Goal: Task Accomplishment & Management: Manage account settings

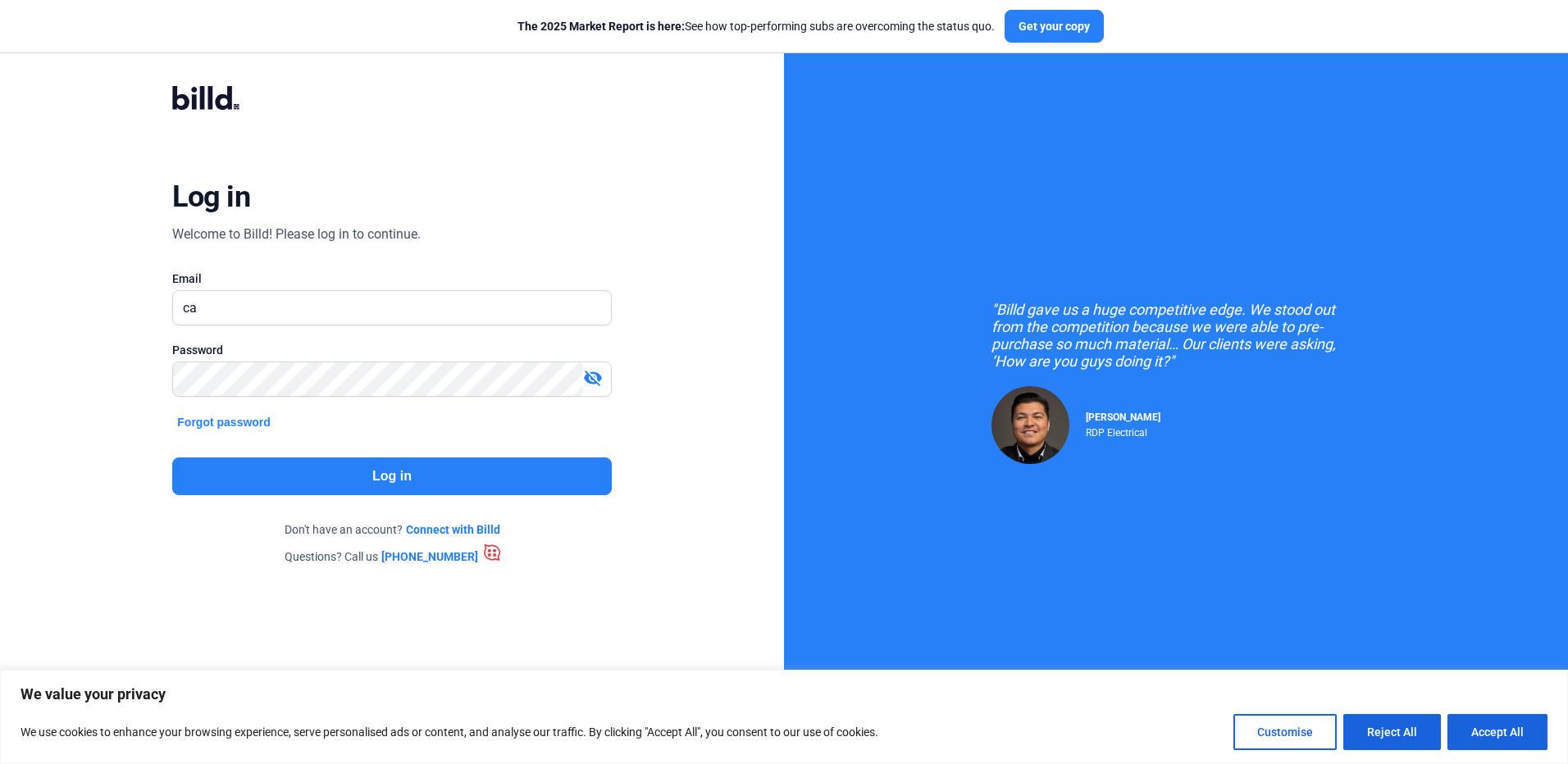
type input "c"
type input "[EMAIL_ADDRESS][DOMAIN_NAME]"
click at [373, 358] on div "Password" at bounding box center [392, 350] width 439 height 17
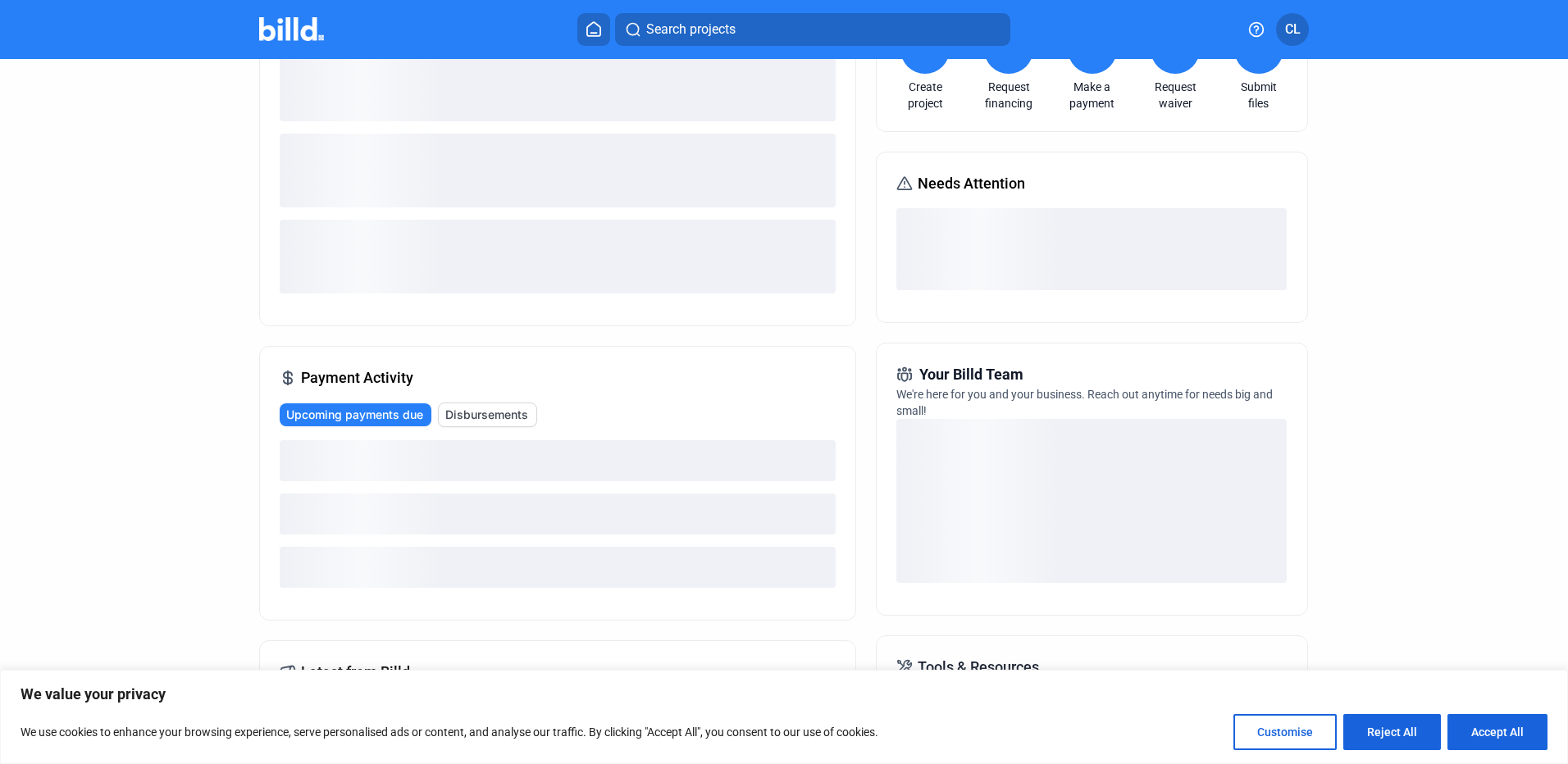
scroll to position [164, 0]
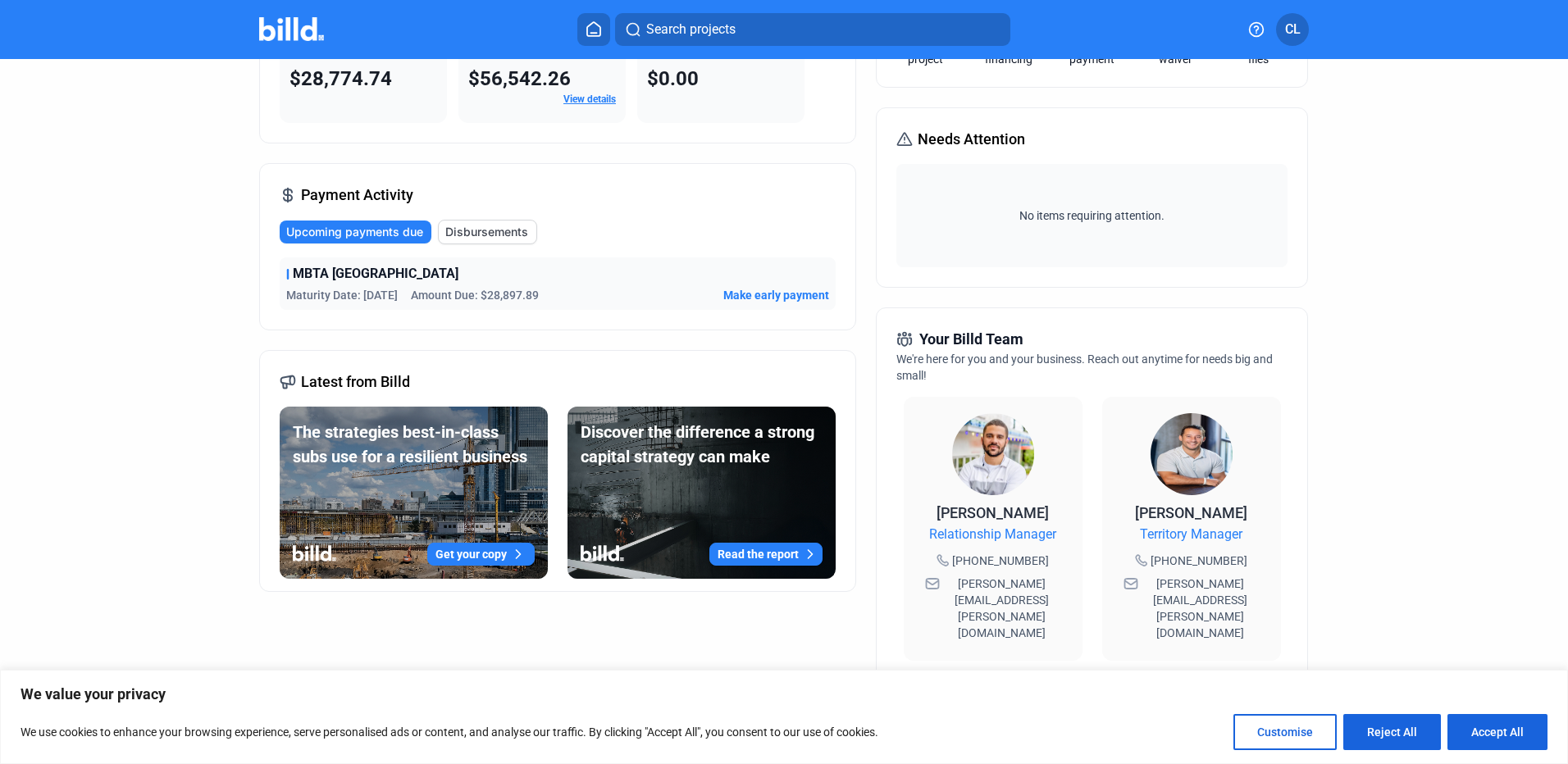
click at [173, 418] on dashboard "Dashboard Projects Financings Account Summary Total Financing Balance $28,774.7…" at bounding box center [785, 462] width 1412 height 1134
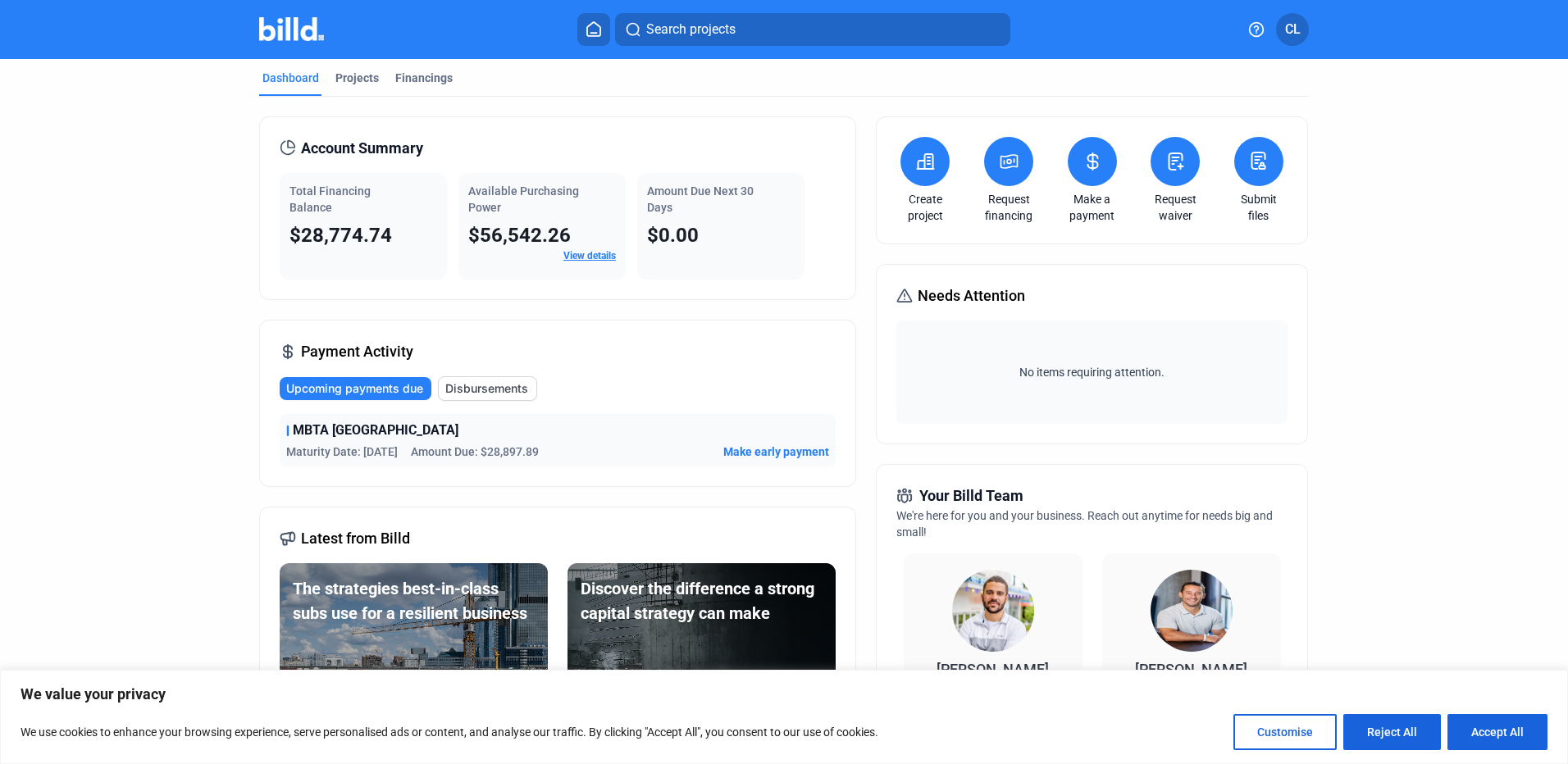
scroll to position [0, 0]
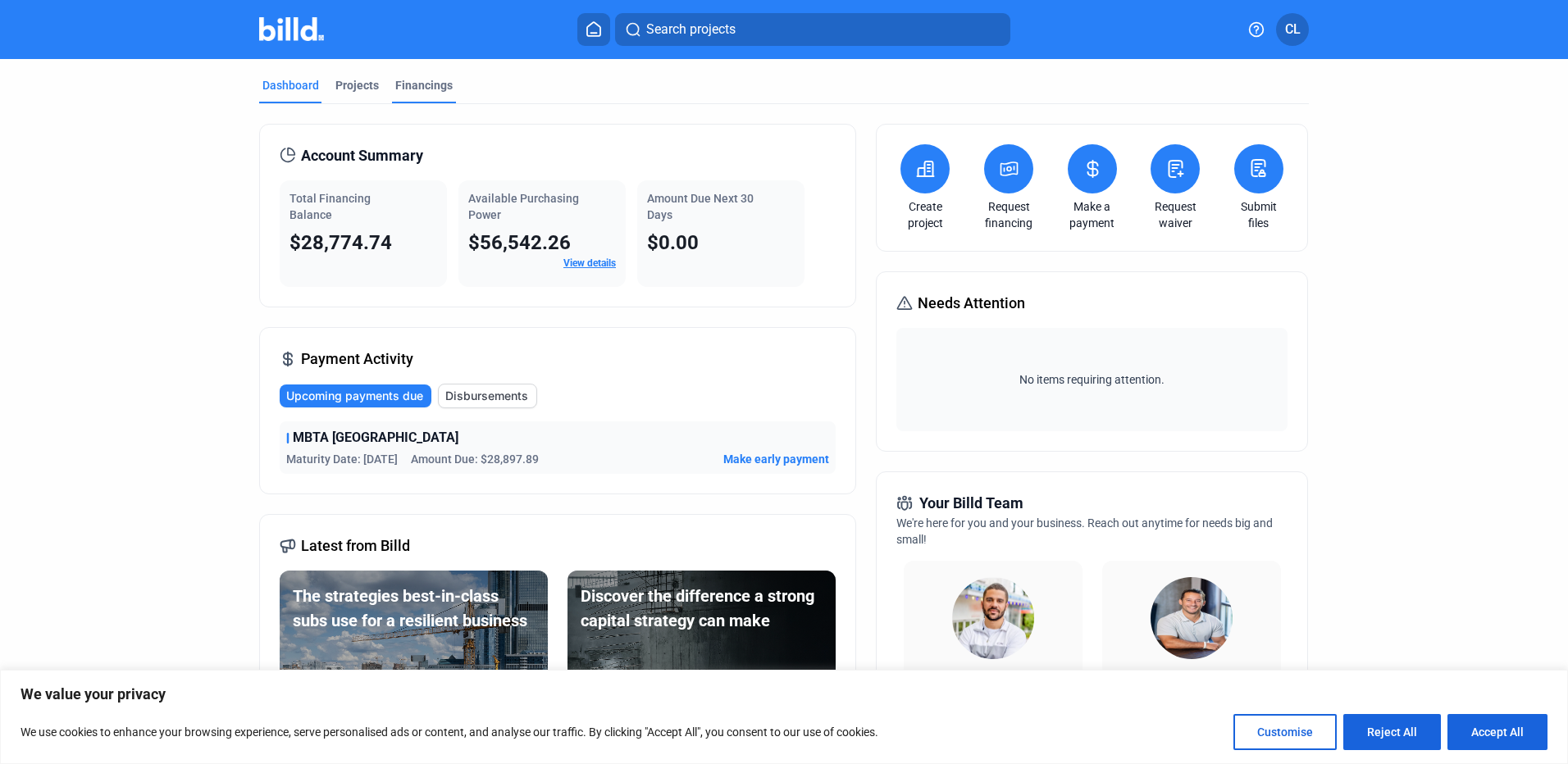
click at [443, 86] on div "Financings" at bounding box center [424, 85] width 57 height 17
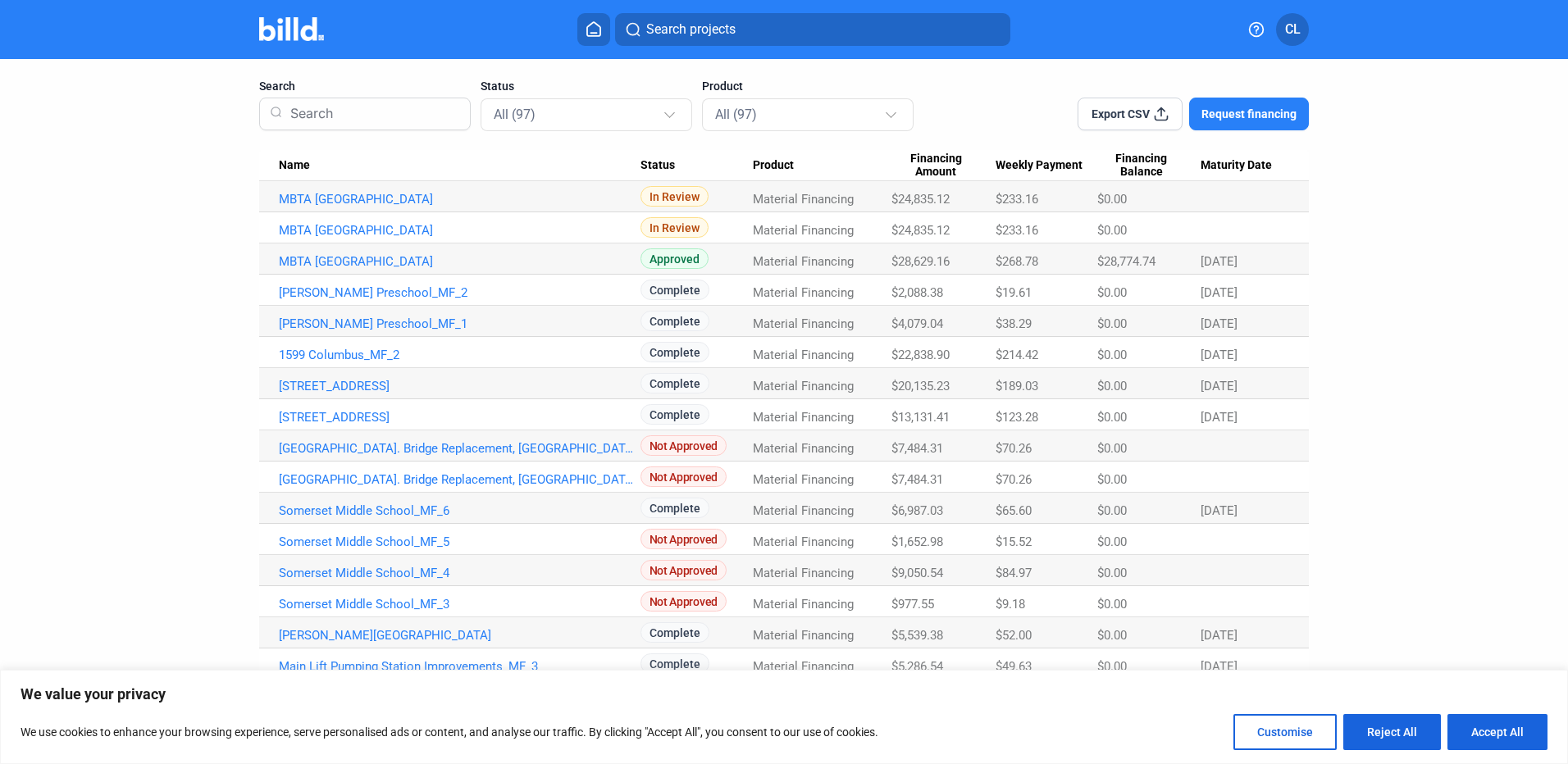
scroll to position [164, 0]
